Goal: Task Accomplishment & Management: Manage account settings

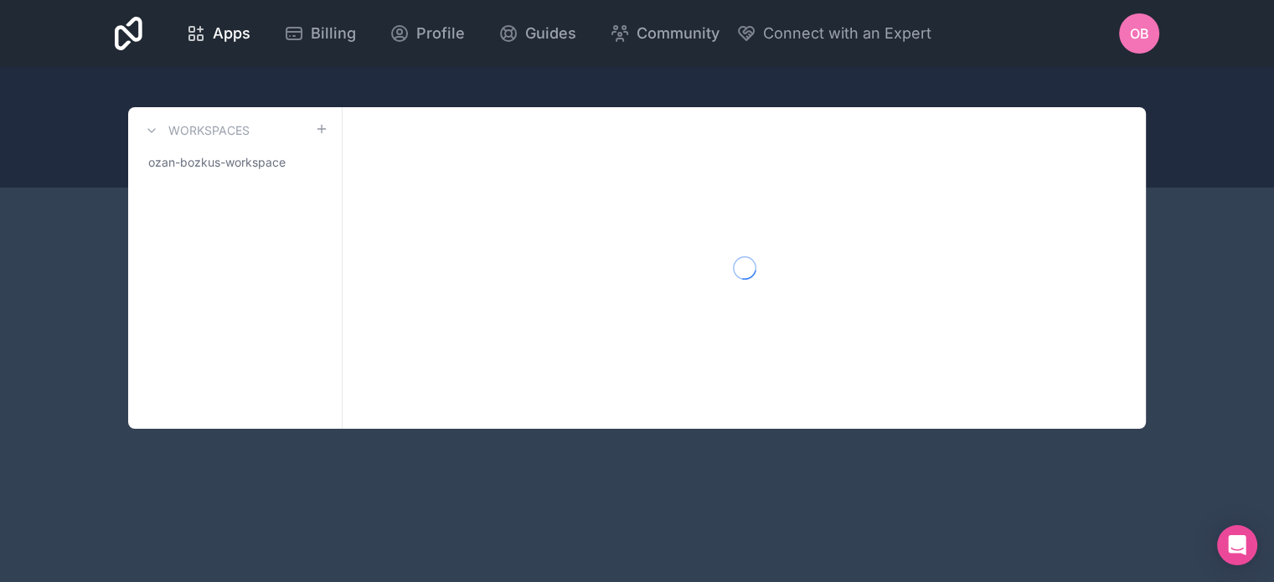
click at [1142, 32] on span "OB" at bounding box center [1139, 33] width 19 height 20
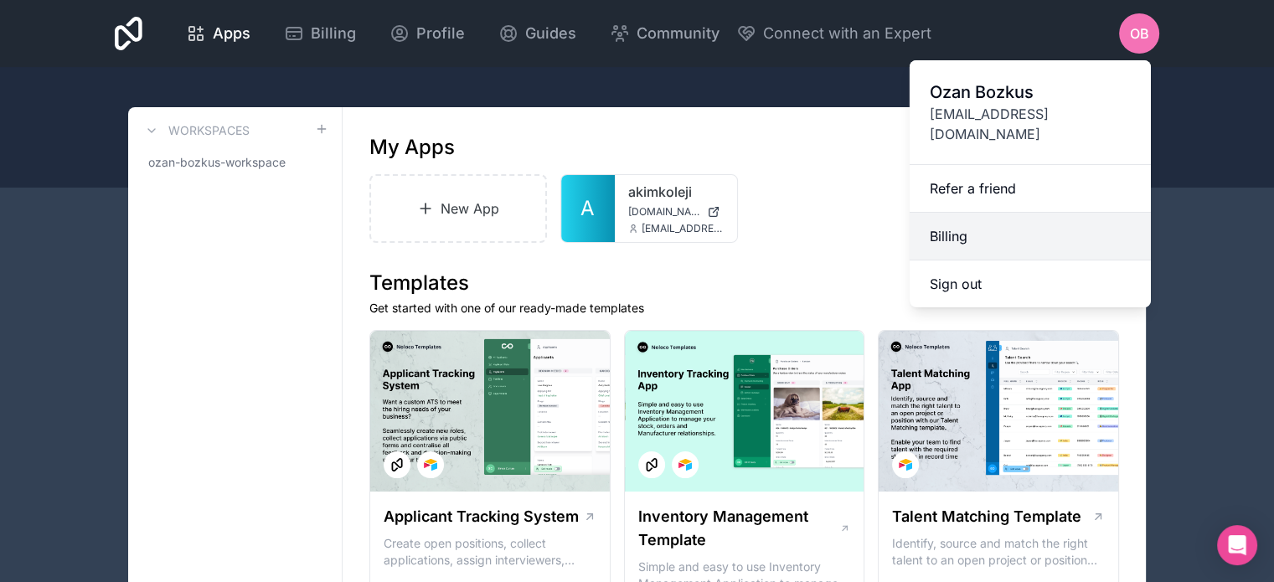
click at [957, 213] on link "Billing" at bounding box center [1030, 237] width 241 height 48
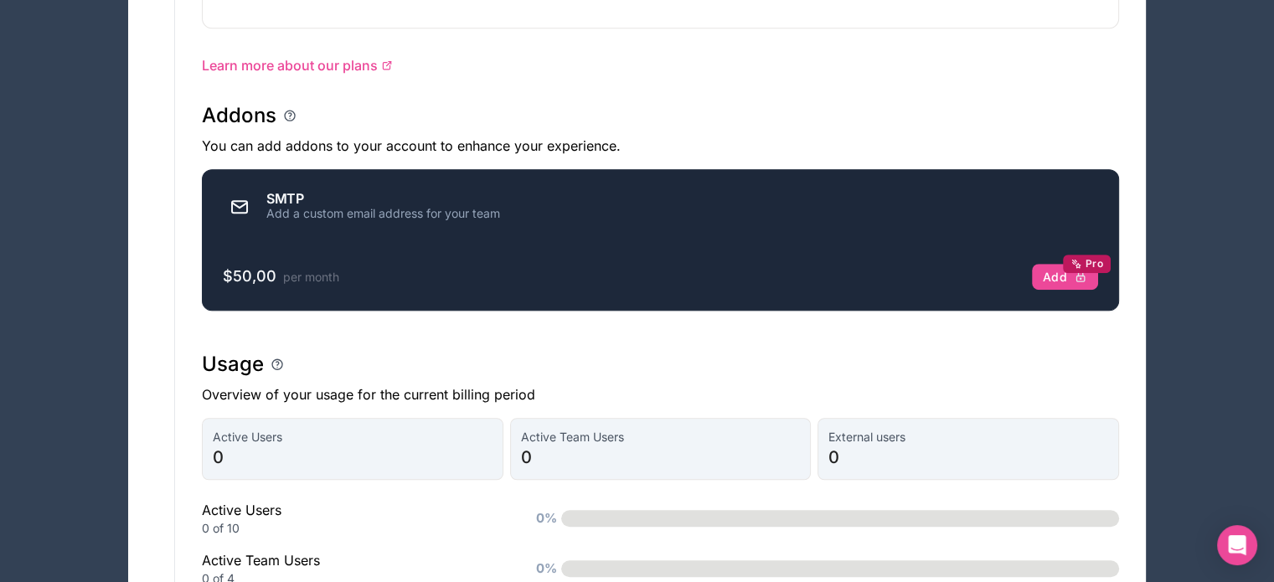
scroll to position [1005, 0]
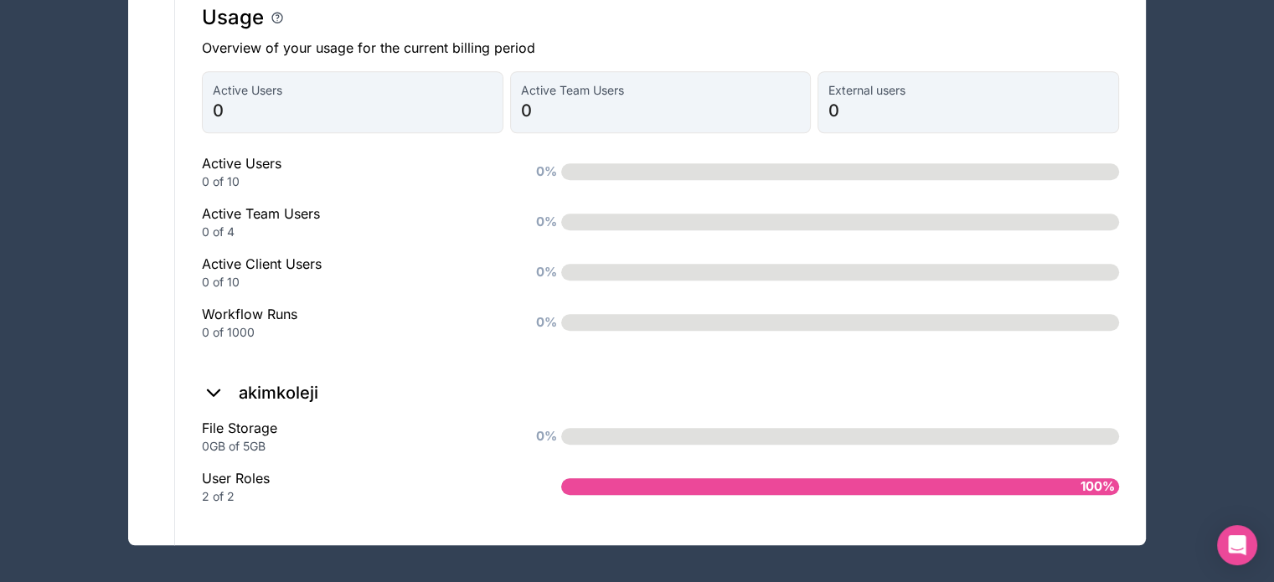
click at [208, 385] on icon at bounding box center [213, 392] width 23 height 23
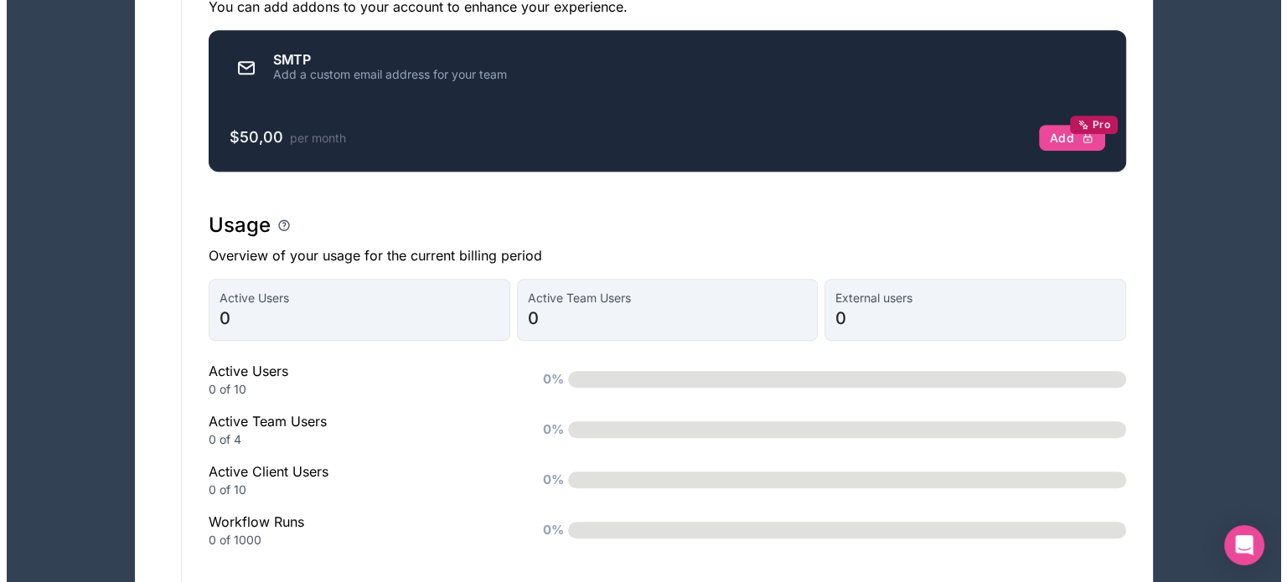
scroll to position [0, 0]
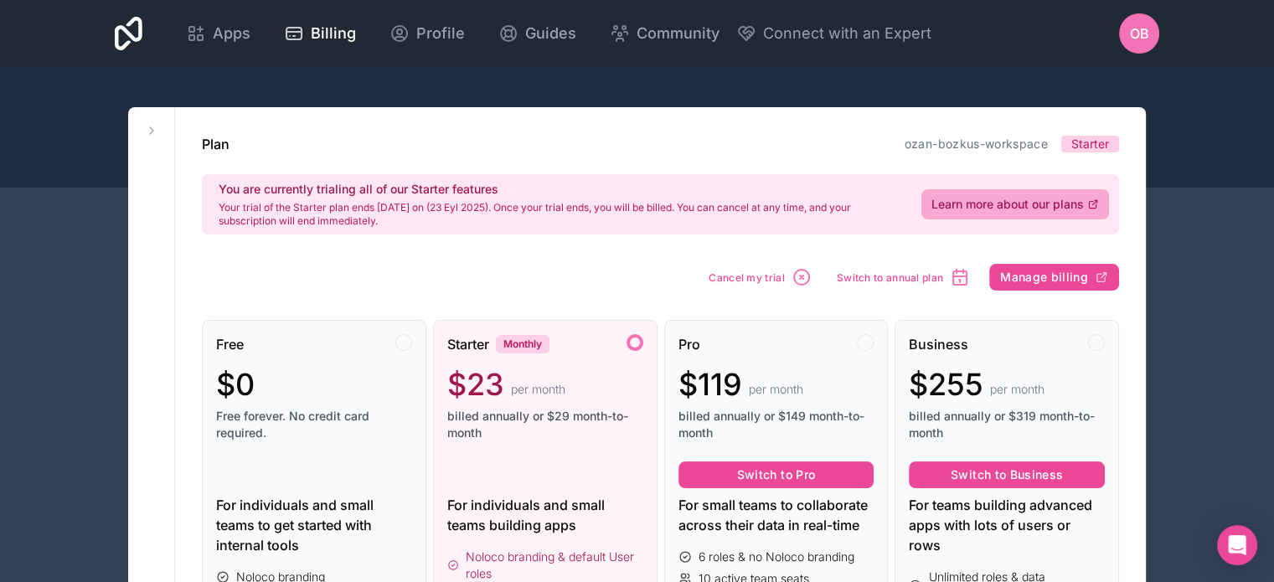
drag, startPoint x: 506, startPoint y: 194, endPoint x: 511, endPoint y: 135, distance: 58.9
click at [1133, 30] on span "OB" at bounding box center [1139, 33] width 19 height 20
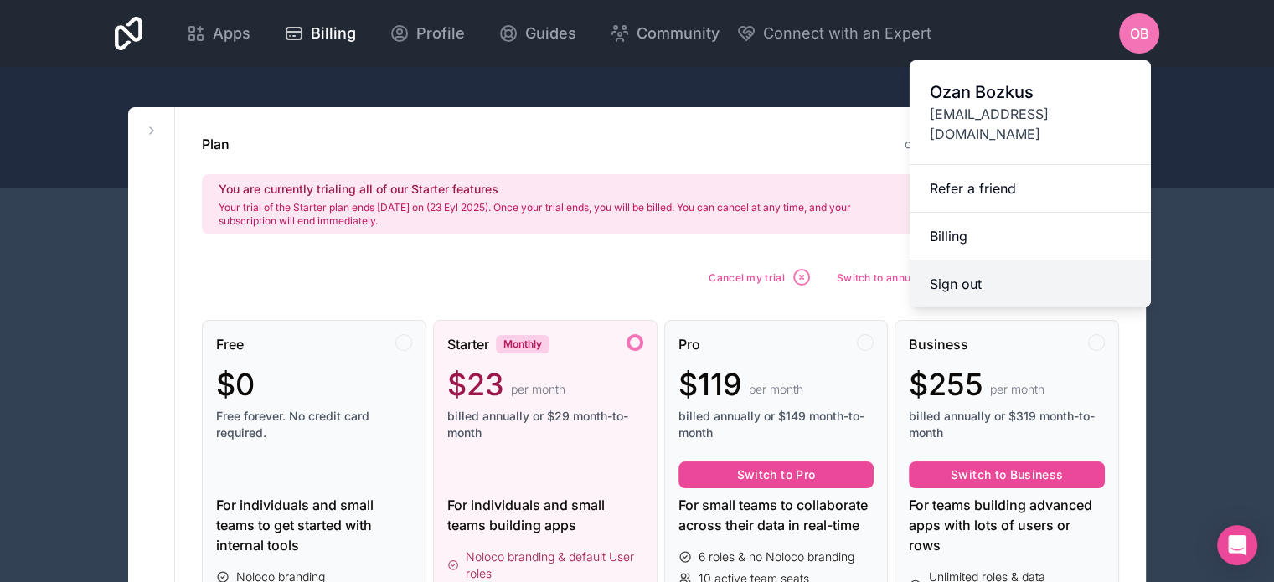
click at [950, 261] on button "Sign out" at bounding box center [1030, 284] width 241 height 47
